Goal: Information Seeking & Learning: Learn about a topic

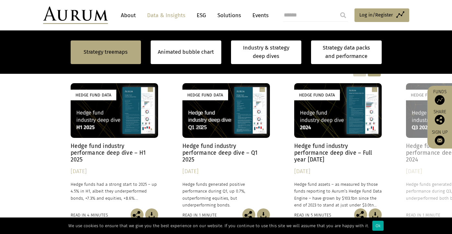
scroll to position [530, 0]
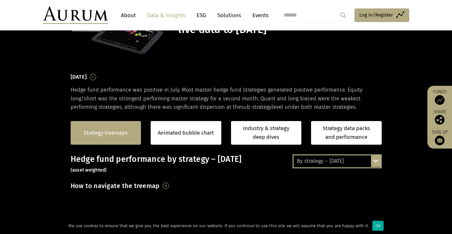
click at [101, 135] on link "Strategy treemaps" at bounding box center [106, 133] width 44 height 8
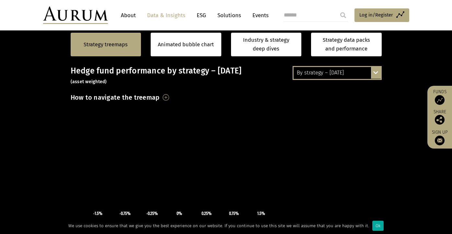
scroll to position [165, 0]
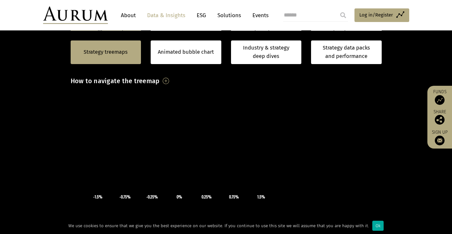
click at [165, 171] on icon "×" at bounding box center [179, 168] width 97 height 49
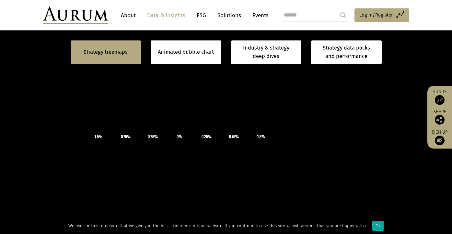
scroll to position [225, 0]
click at [372, 225] on div "Ok" at bounding box center [377, 226] width 11 height 10
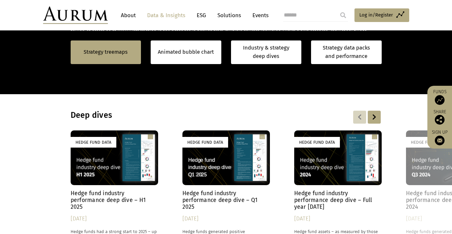
scroll to position [480, 0]
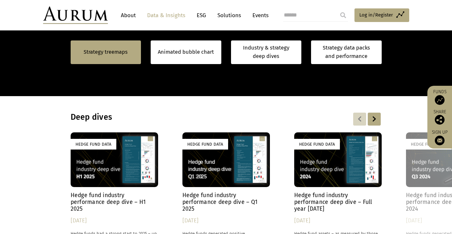
click at [94, 153] on div "Hedge Fund Data" at bounding box center [114, 159] width 87 height 55
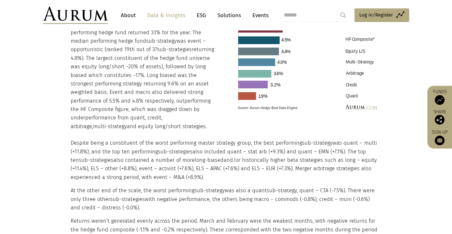
scroll to position [715, 0]
